Goal: Task Accomplishment & Management: Manage account settings

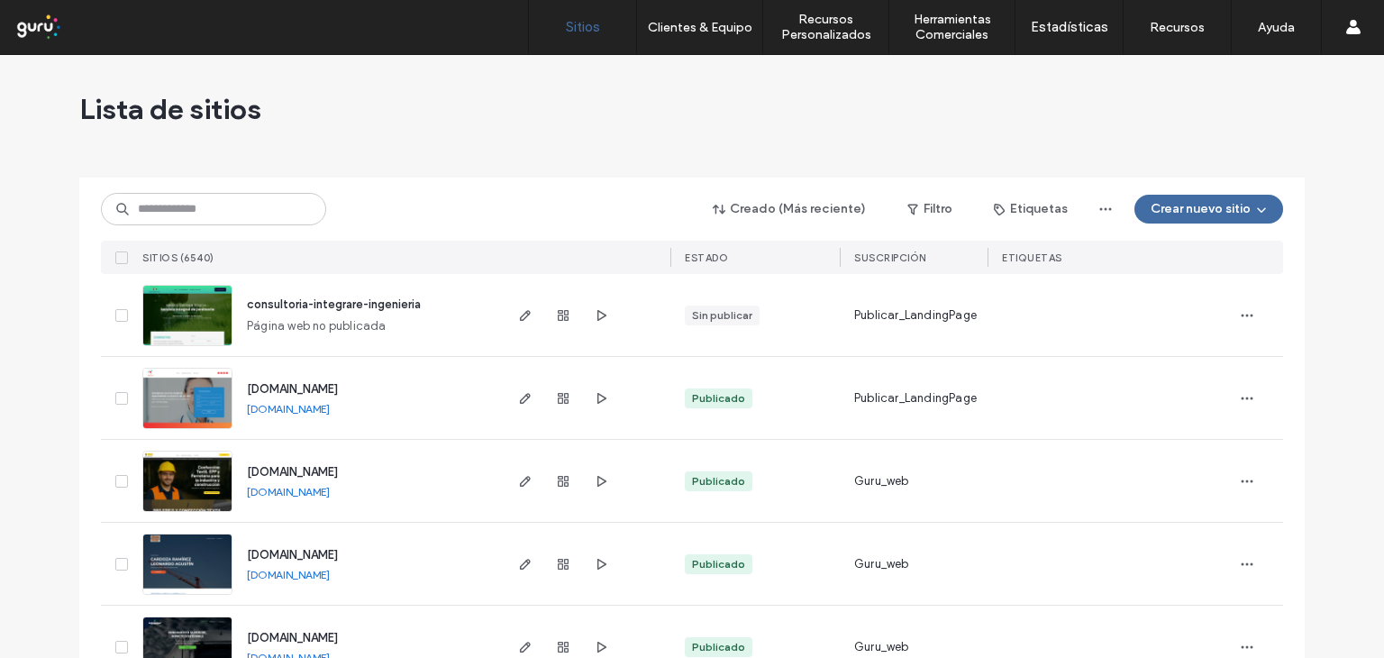
click at [155, 205] on input at bounding box center [213, 209] width 225 height 32
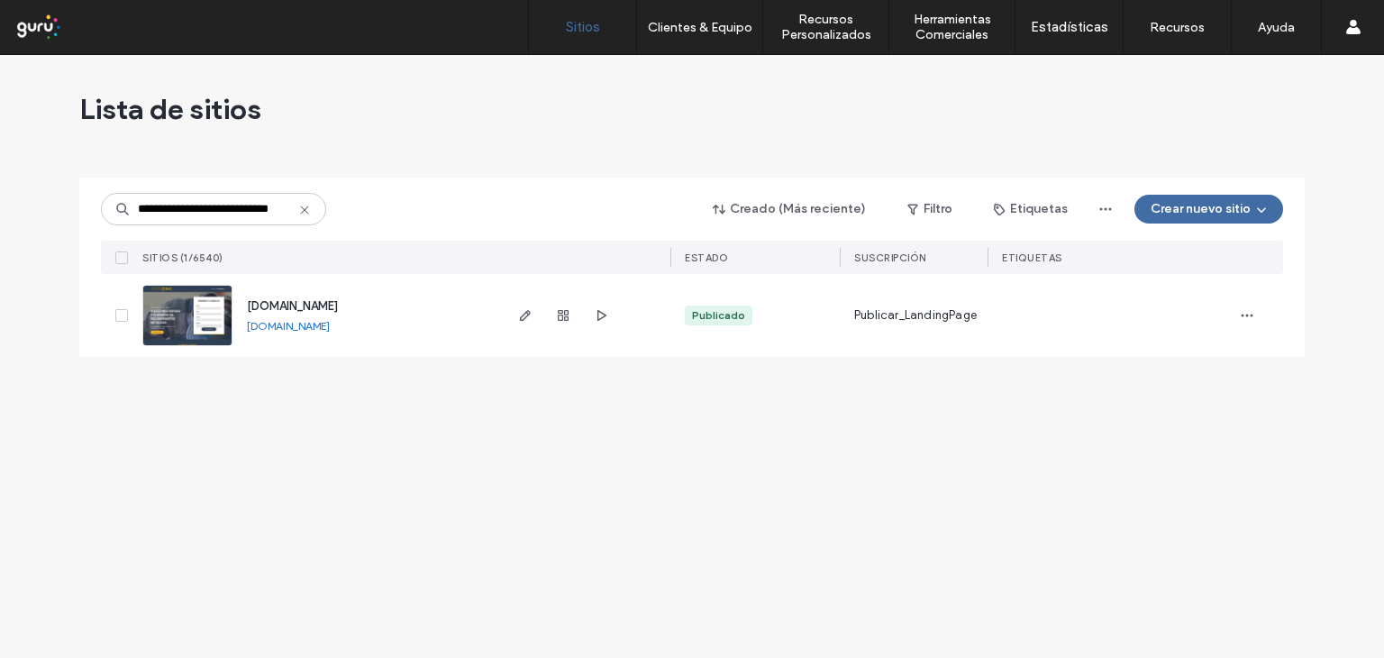
type input "**********"
click at [209, 310] on img at bounding box center [187, 347] width 88 height 123
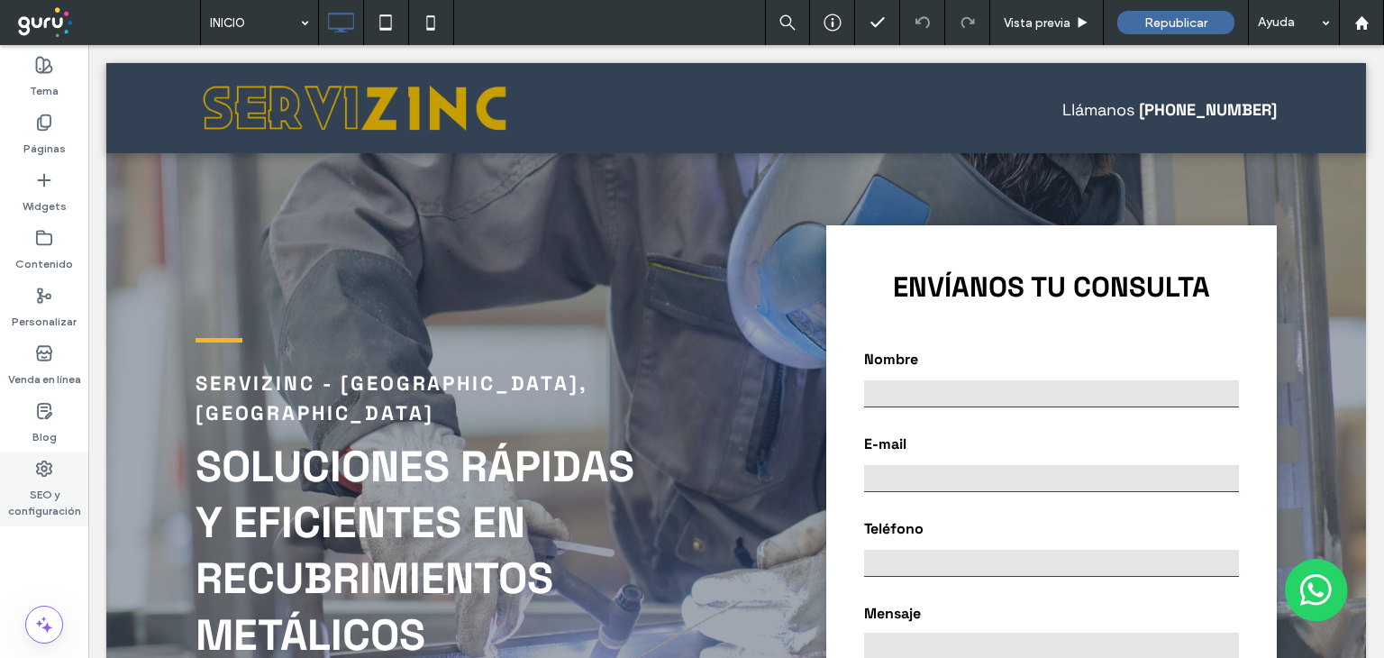
click at [45, 466] on use at bounding box center [44, 468] width 14 height 14
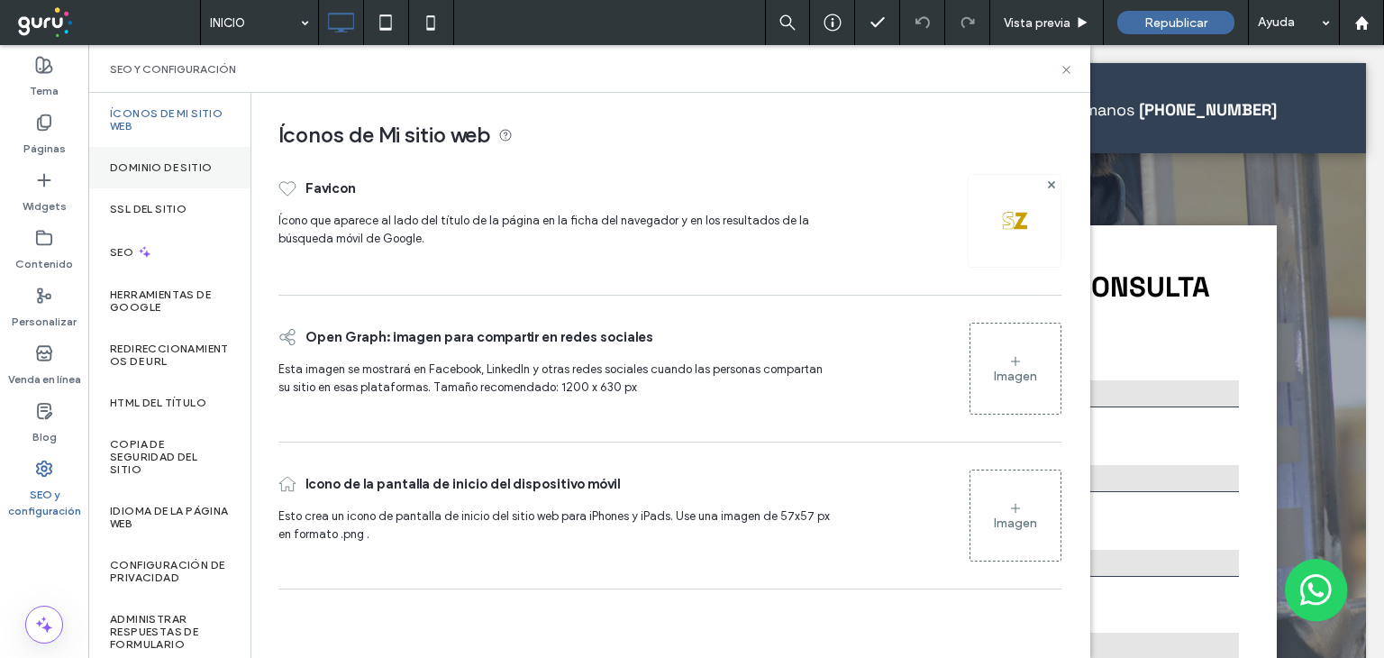
click at [197, 164] on label "Dominio de sitio" at bounding box center [161, 167] width 102 height 13
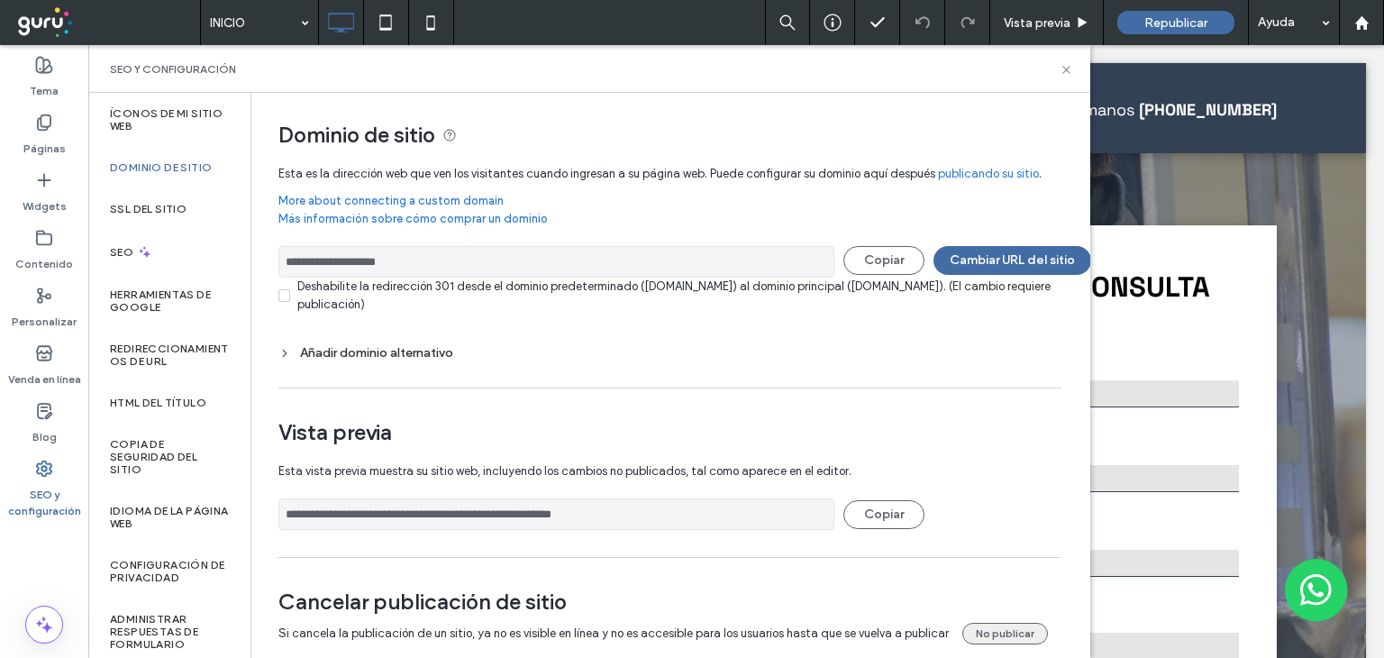
click at [993, 628] on button "No publicar" at bounding box center [1005, 634] width 86 height 22
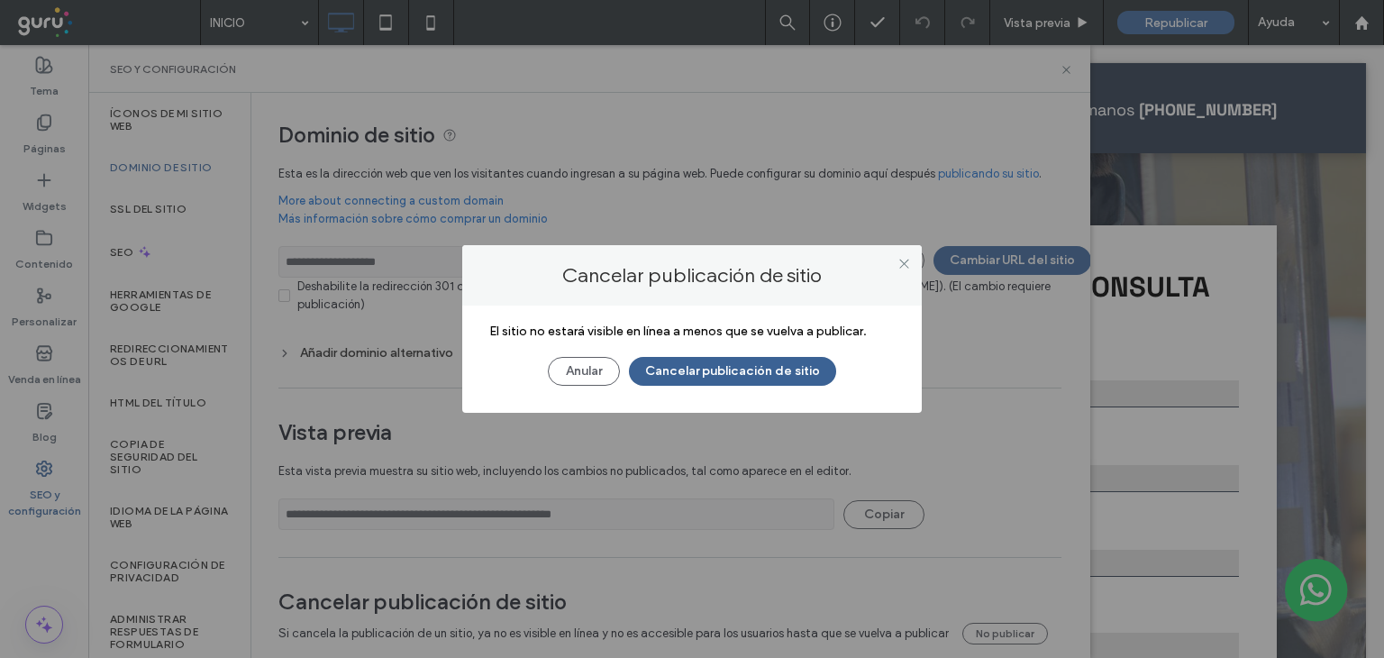
click at [732, 363] on button "Cancelar publicación de sitio" at bounding box center [732, 371] width 207 height 29
